Goal: Browse casually: Explore the website without a specific task or goal

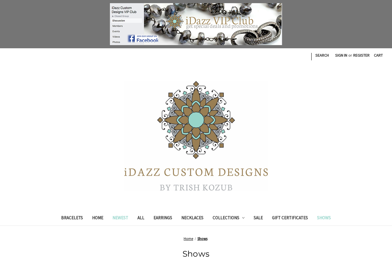
click at [120, 221] on link "Newest" at bounding box center [120, 218] width 25 height 14
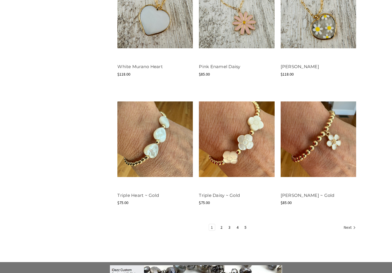
scroll to position [602, 0]
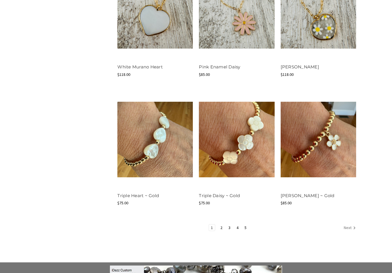
click at [352, 227] on icon "Next" at bounding box center [354, 228] width 6 height 6
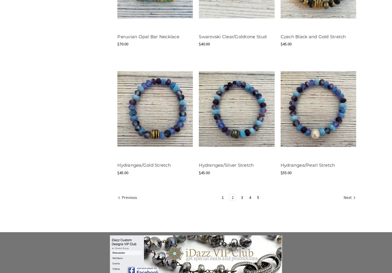
scroll to position [680, 0]
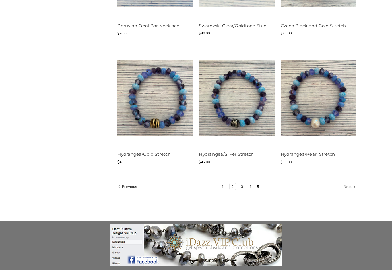
click at [352, 185] on icon "Next" at bounding box center [354, 187] width 6 height 6
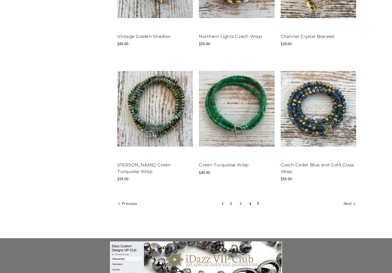
scroll to position [673, 0]
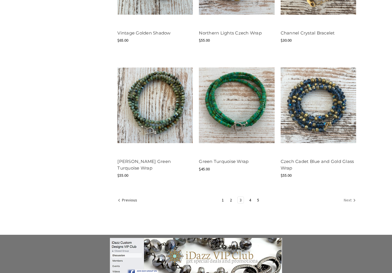
click at [356, 198] on icon "Next" at bounding box center [354, 200] width 6 height 6
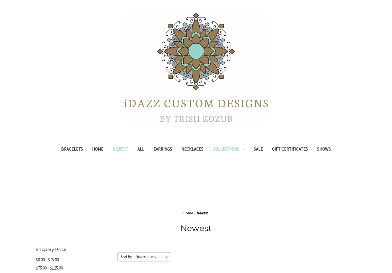
scroll to position [69, 0]
click at [240, 150] on link "Collections" at bounding box center [228, 150] width 41 height 14
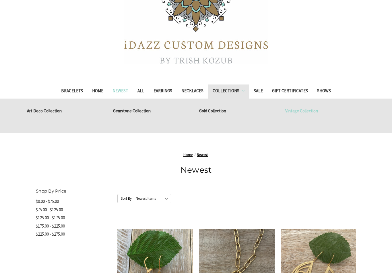
click at [306, 108] on link "Vintage Collection" at bounding box center [325, 111] width 80 height 14
click at [305, 104] on link "Vintage Collection" at bounding box center [325, 111] width 80 height 14
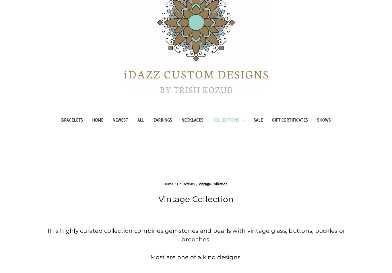
scroll to position [49, 0]
click at [99, 124] on link "Home" at bounding box center [97, 121] width 20 height 14
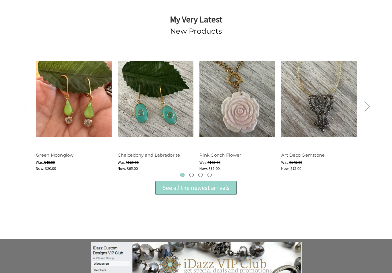
scroll to position [158, 0]
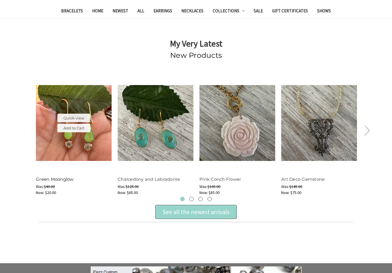
click at [68, 181] on link "Green Moonglow" at bounding box center [55, 178] width 38 height 5
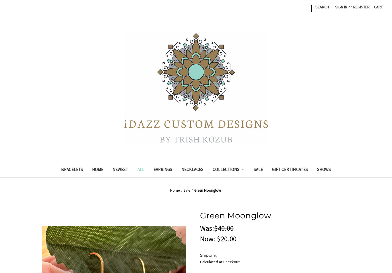
click at [98, 163] on link "Home" at bounding box center [97, 170] width 20 height 14
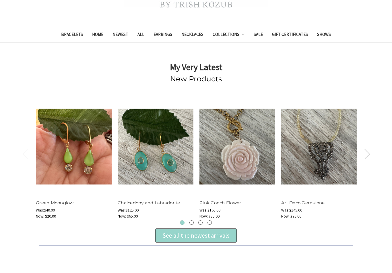
scroll to position [135, 0]
click at [226, 35] on link "Collections" at bounding box center [228, 35] width 41 height 14
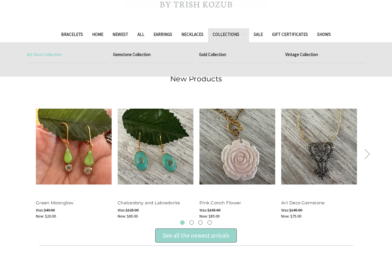
click at [58, 58] on link "Art Deco Collection" at bounding box center [67, 55] width 80 height 14
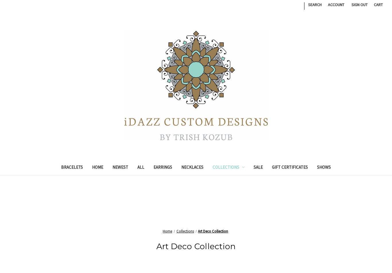
scroll to position [2, 0]
click at [97, 170] on link "Home" at bounding box center [97, 168] width 20 height 14
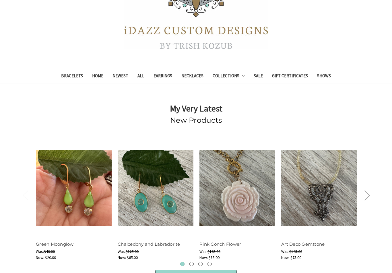
scroll to position [94, 0]
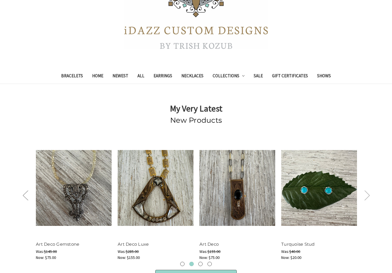
click at [363, 199] on button "Next" at bounding box center [366, 194] width 11 height 17
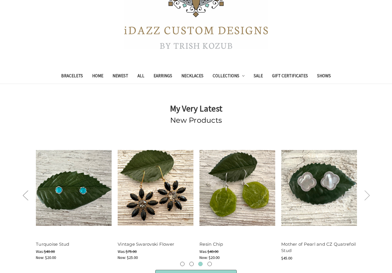
click at [368, 199] on button "Next" at bounding box center [366, 194] width 11 height 17
